Goal: Check status: Check status

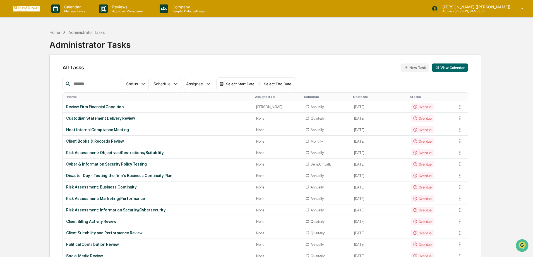
click at [89, 32] on div "Administrator Tasks" at bounding box center [86, 32] width 36 height 5
click at [55, 32] on div "Home" at bounding box center [54, 32] width 11 height 5
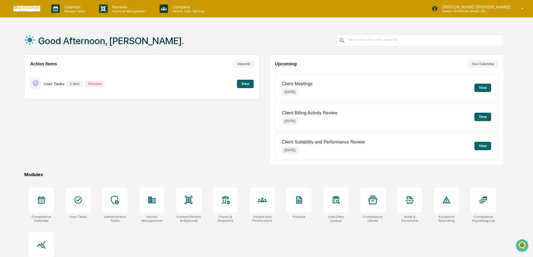
scroll to position [27, 0]
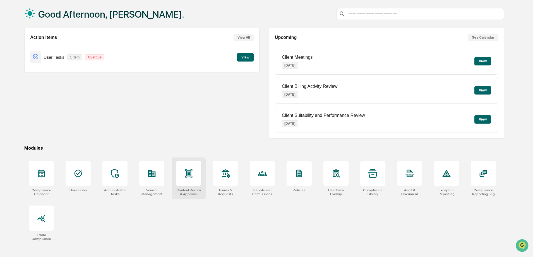
click at [189, 178] on div at bounding box center [188, 173] width 9 height 9
click at [79, 180] on div at bounding box center [78, 172] width 25 height 25
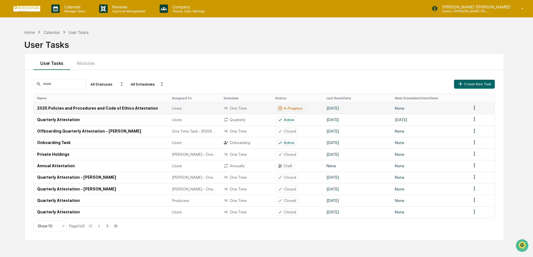
click at [123, 109] on td "2025 Policies and Procedures and Code of Ethics Attestation" at bounding box center [101, 107] width 135 height 11
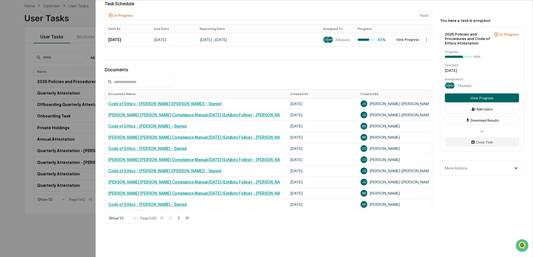
scroll to position [56, 0]
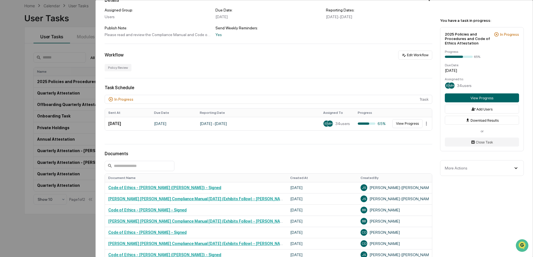
click at [448, 85] on span "EP" at bounding box center [448, 85] width 4 height 4
click at [460, 84] on span "34 users" at bounding box center [464, 85] width 15 height 4
click at [451, 84] on span "MH" at bounding box center [451, 85] width 5 height 4
click at [425, 124] on html "Calendar Manage Tasks Reviews Approval Management Company People, Data, Setting…" at bounding box center [266, 101] width 533 height 257
click at [334, 140] on html "Calendar Manage Tasks Reviews Approval Management Company People, Data, Setting…" at bounding box center [268, 101] width 536 height 257
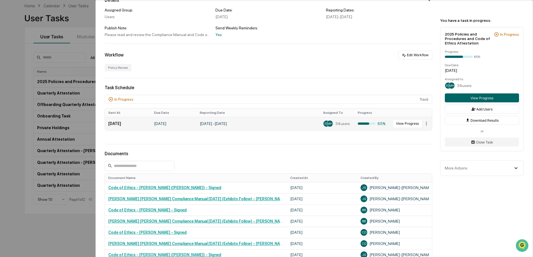
click at [327, 123] on span "MH" at bounding box center [329, 123] width 5 height 4
click at [341, 124] on span "34 users" at bounding box center [342, 123] width 15 height 4
click at [328, 124] on span "MH" at bounding box center [329, 123] width 5 height 4
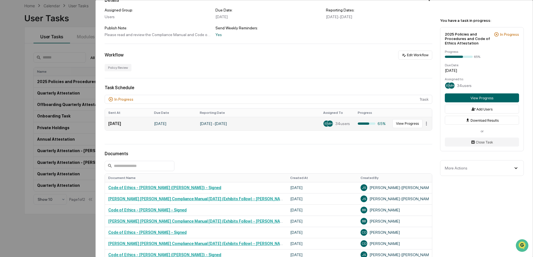
click at [320, 123] on td "EP MH 34 users" at bounding box center [337, 123] width 35 height 13
click at [315, 144] on div at bounding box center [269, 144] width 328 height 0
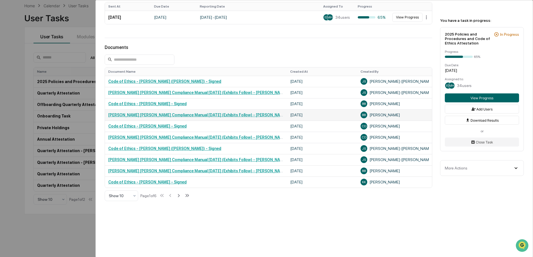
scroll to position [23, 0]
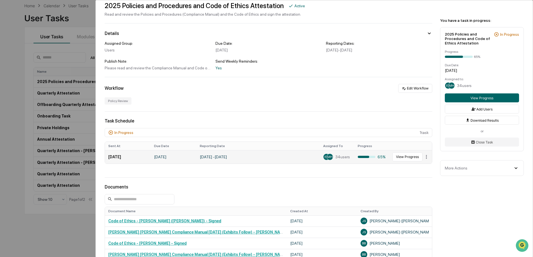
click at [337, 156] on span "34 users" at bounding box center [342, 156] width 15 height 4
click at [411, 157] on button "View Progress" at bounding box center [407, 156] width 30 height 9
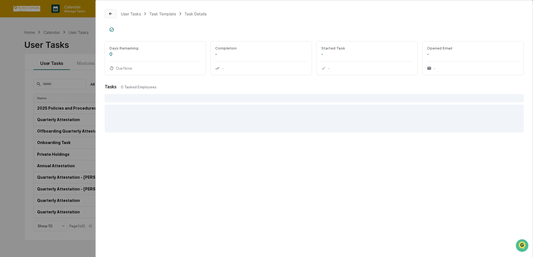
click at [114, 12] on button at bounding box center [111, 13] width 12 height 9
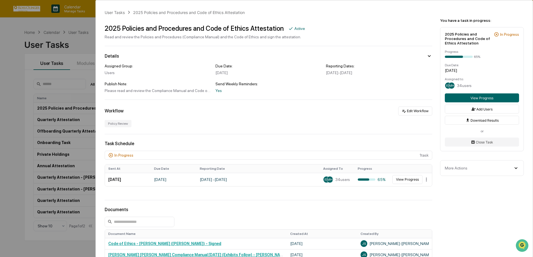
click at [13, 65] on div "User Tasks 2025 Policies and Procedures and Code of Ethics Attestation 2025 Pol…" at bounding box center [266, 128] width 533 height 257
